Goal: Task Accomplishment & Management: Use online tool/utility

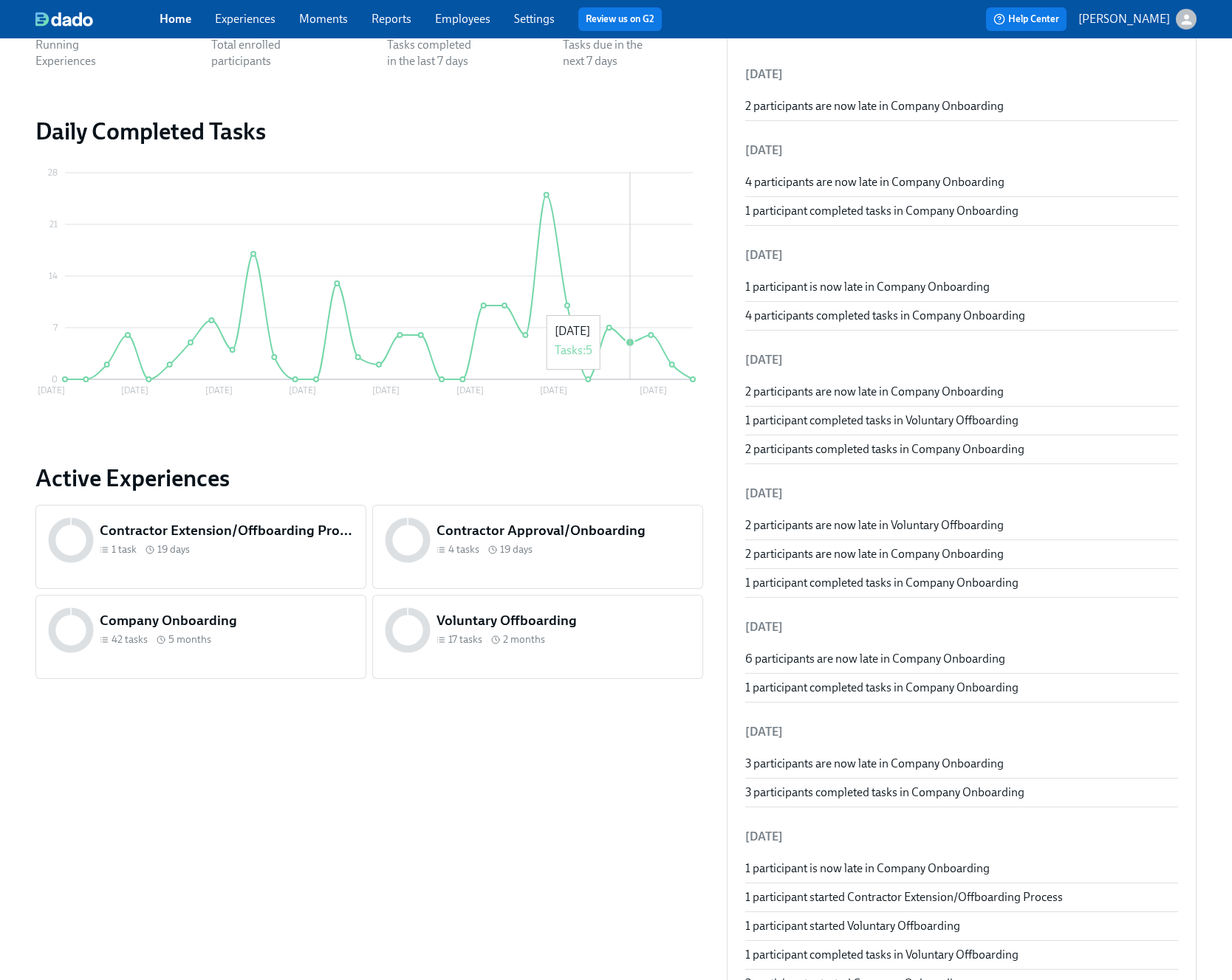
scroll to position [275, 0]
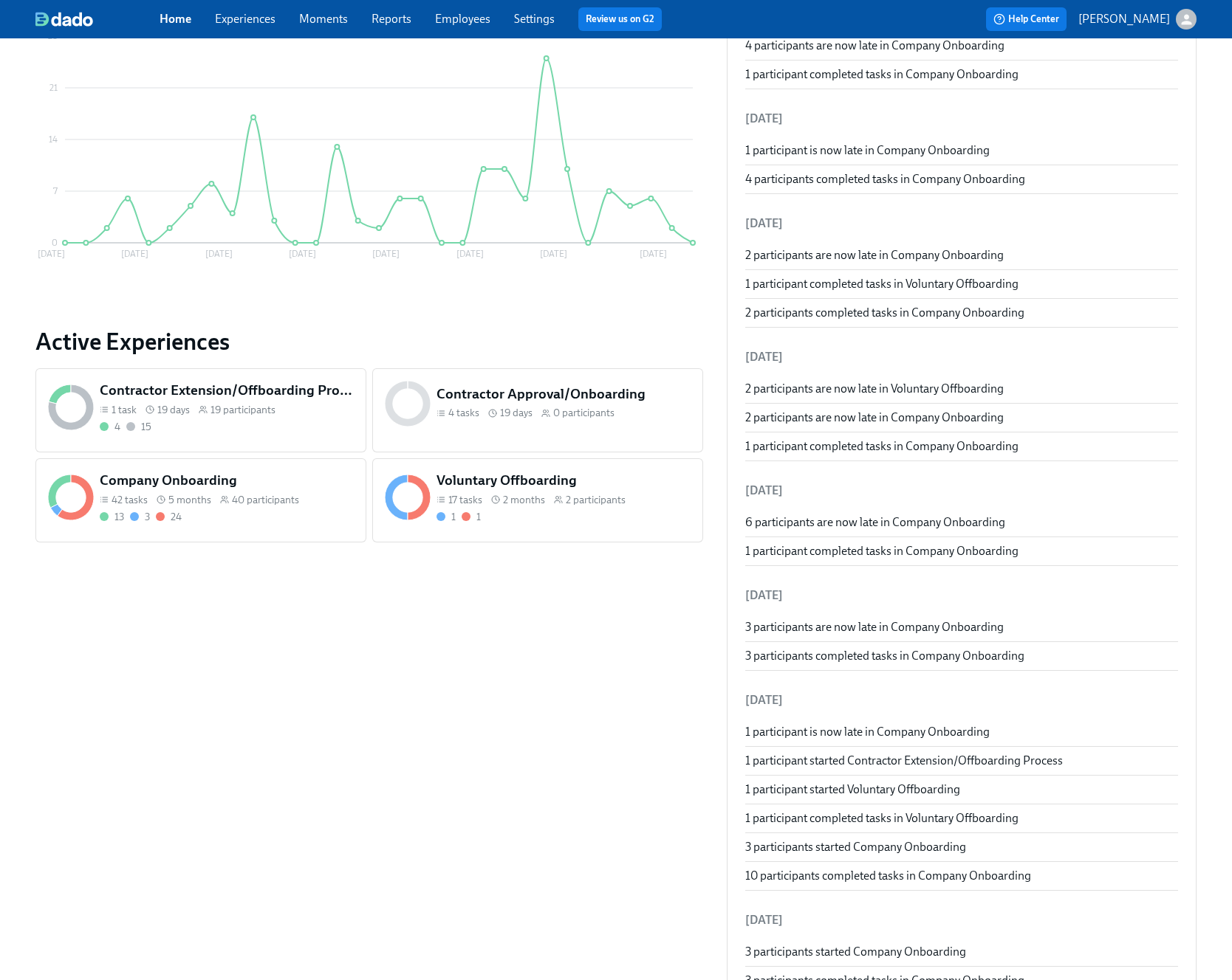
click at [304, 518] on div "13 3 24" at bounding box center [226, 517] width 254 height 14
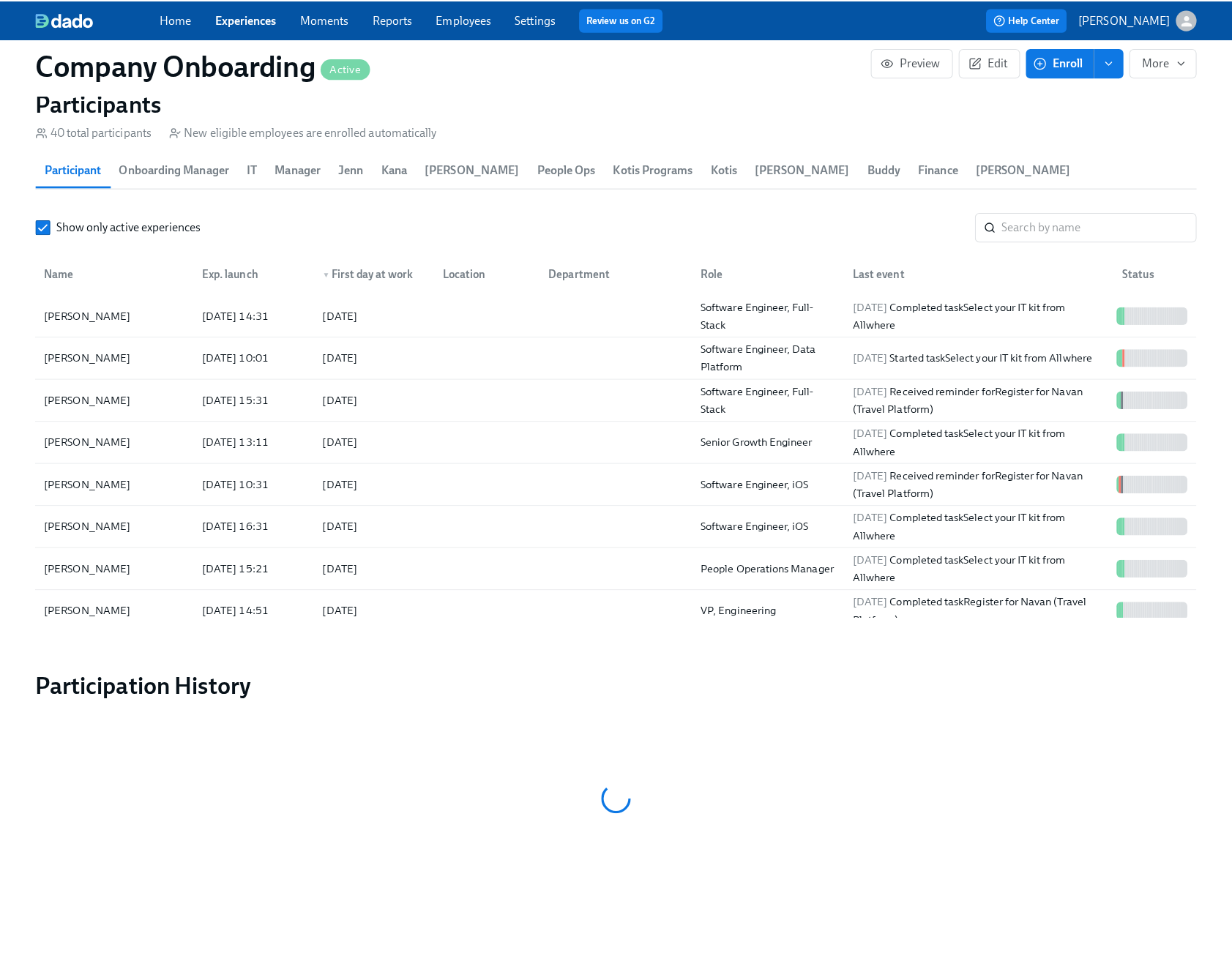
scroll to position [1745, 0]
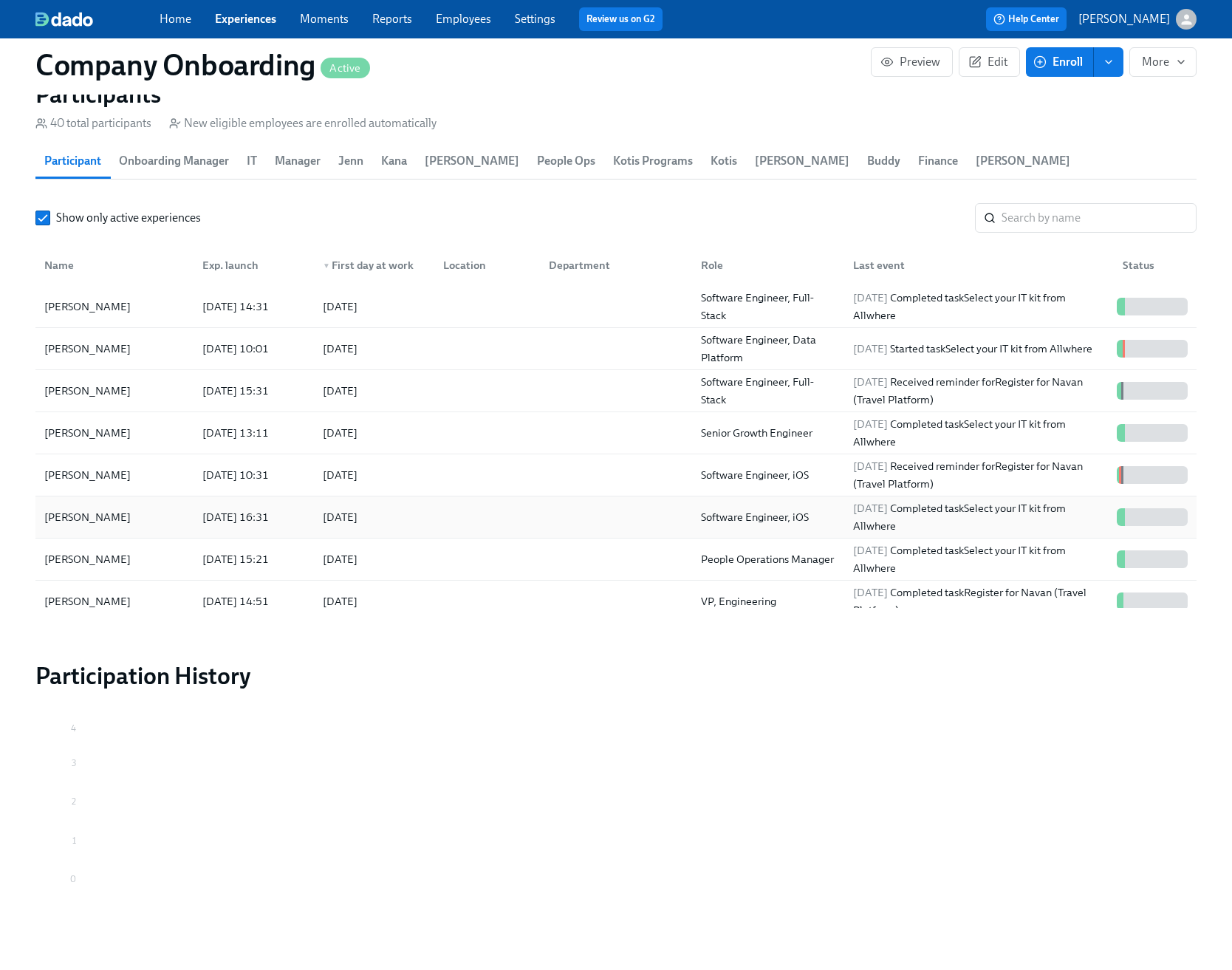
click at [566, 524] on div at bounding box center [613, 517] width 152 height 30
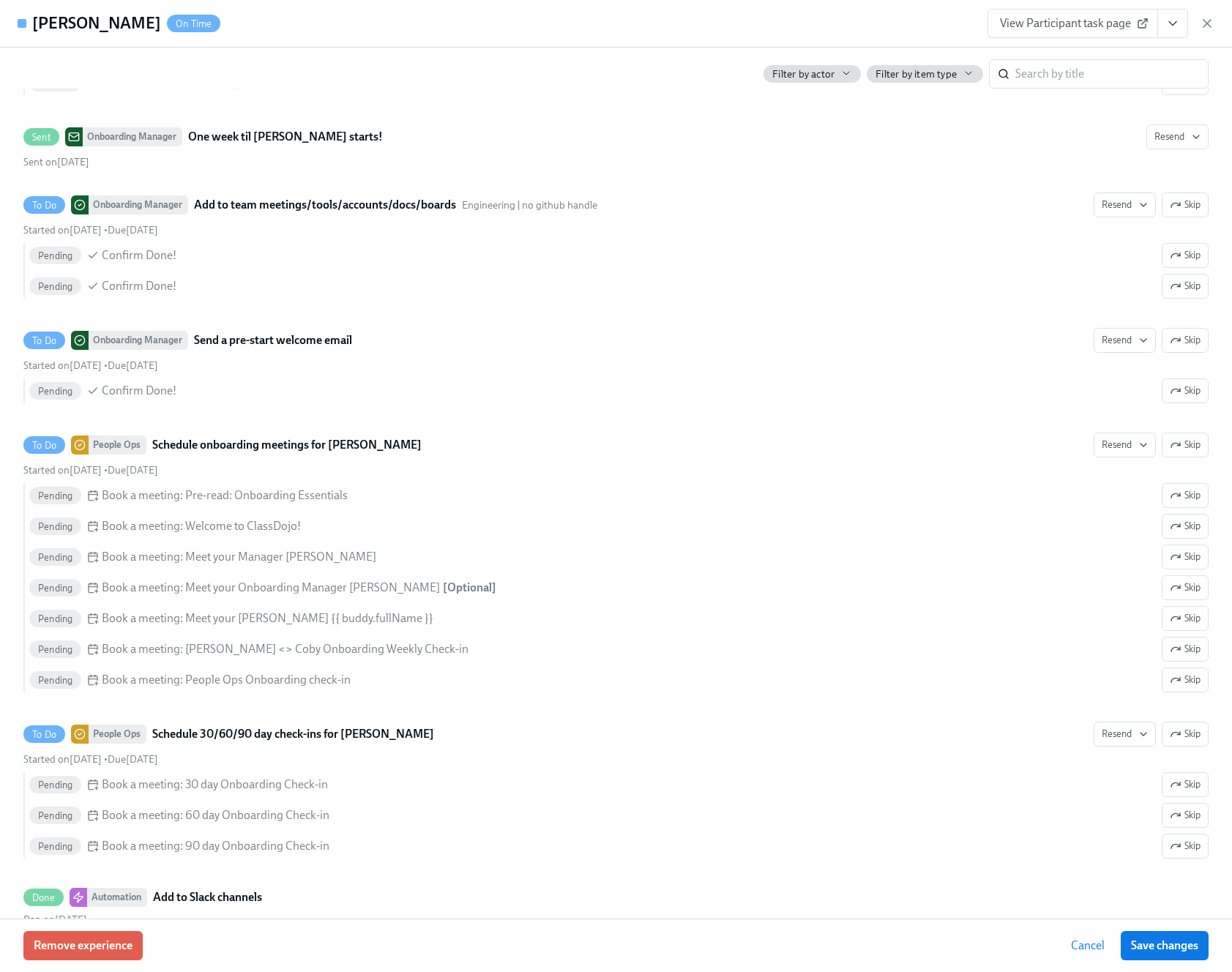
scroll to position [2958, 0]
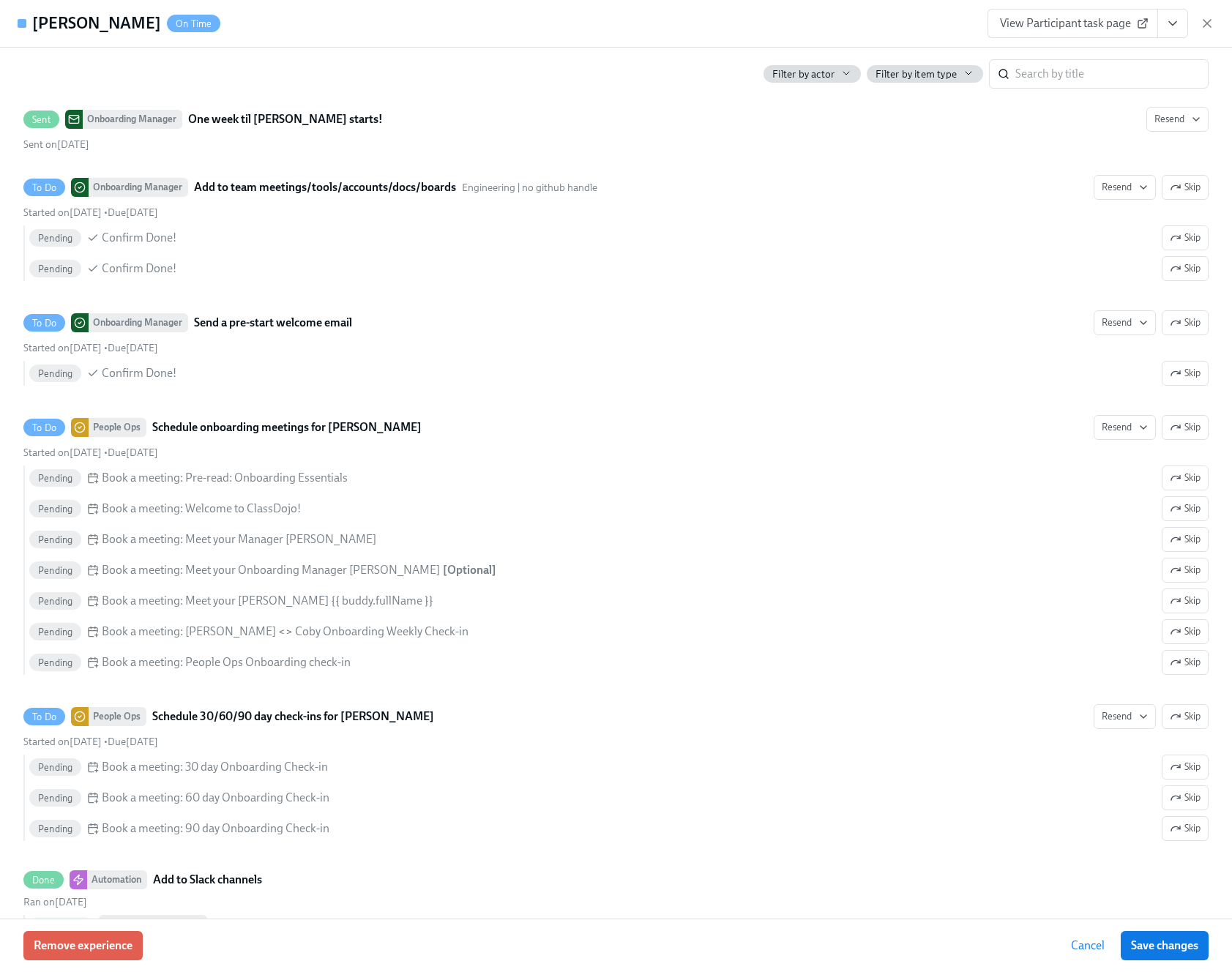
click at [1171, 29] on icon "View task page" at bounding box center [1172, 23] width 14 height 14
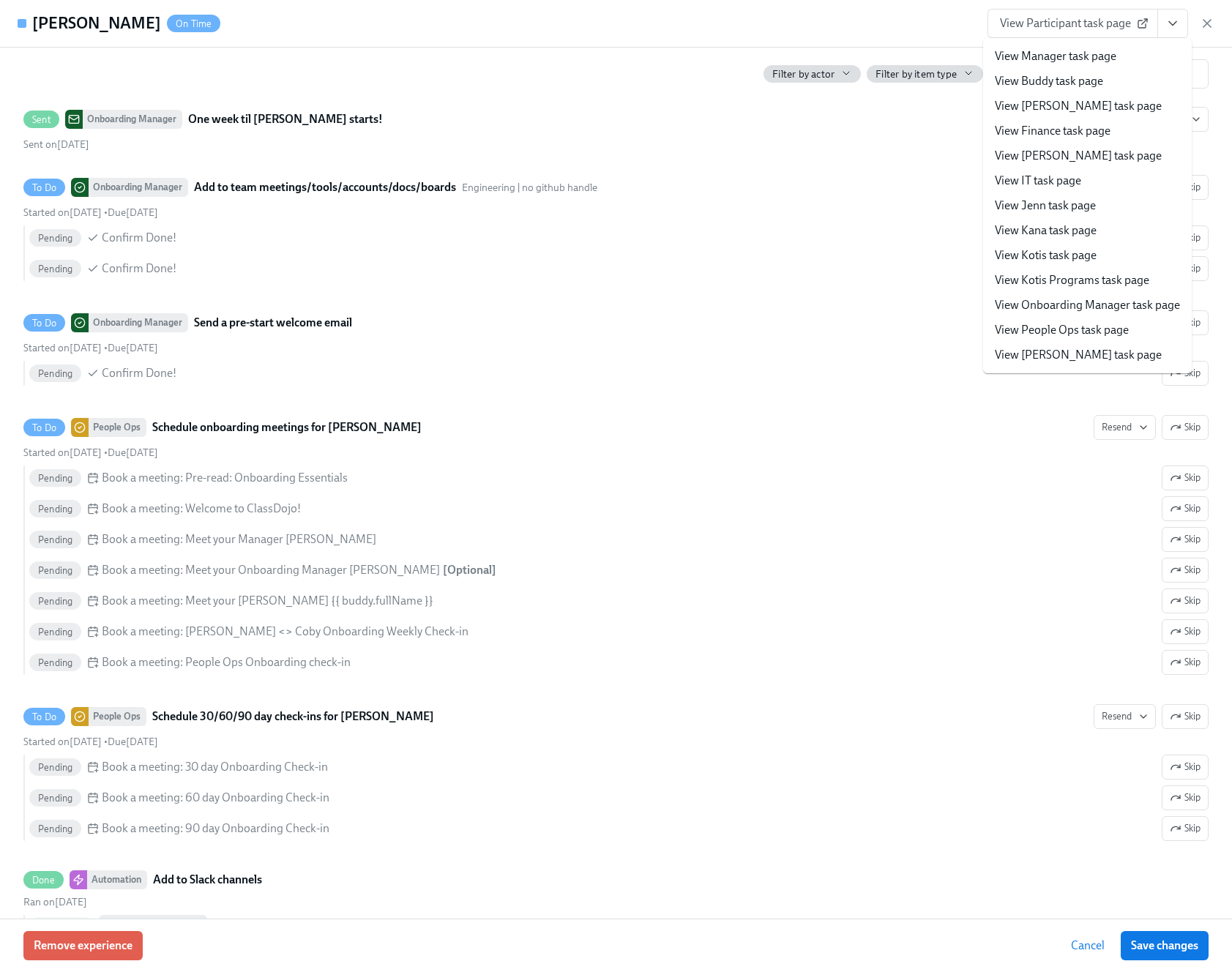
click at [1041, 333] on link "View People Ops task page" at bounding box center [1061, 330] width 134 height 16
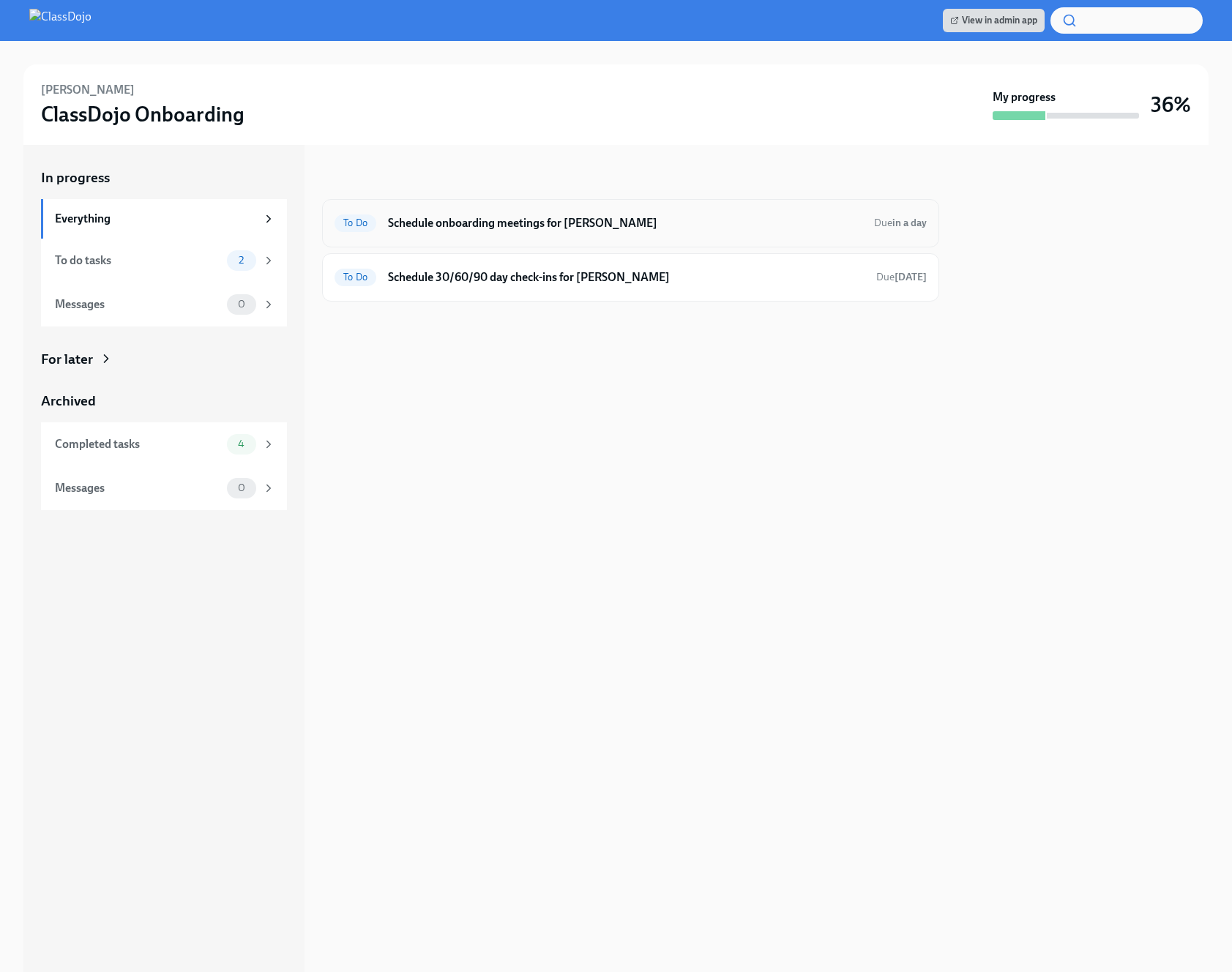
click at [477, 229] on h6 "Schedule onboarding meetings for [PERSON_NAME]" at bounding box center [625, 223] width 475 height 16
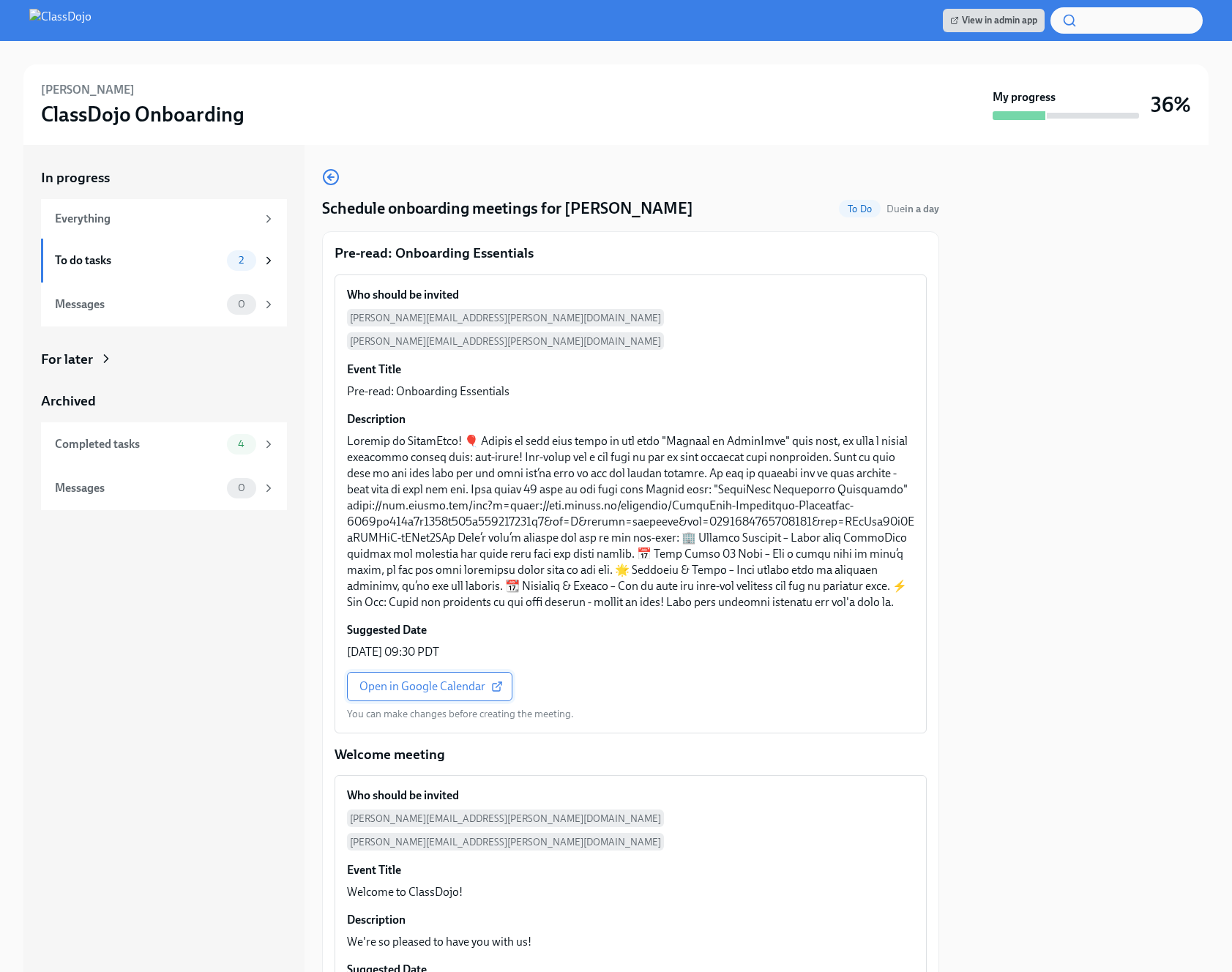
click at [379, 686] on link "Open in Google Calendar" at bounding box center [429, 686] width 166 height 29
